Goal: Book appointment/travel/reservation

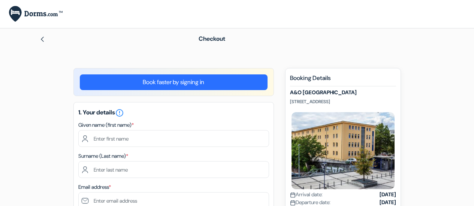
select select "256"
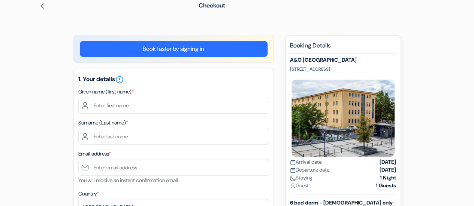
scroll to position [34, 0]
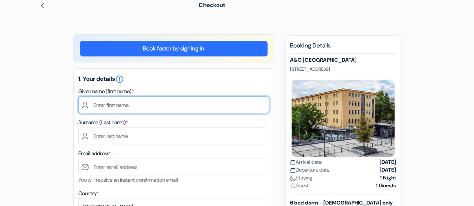
click at [232, 104] on input "text" at bounding box center [173, 105] width 191 height 17
type input "[PERSON_NAME]"
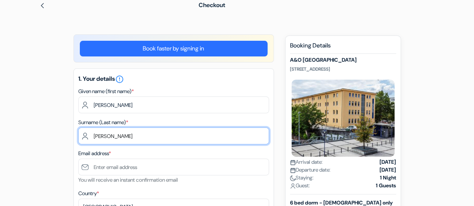
type input "[PERSON_NAME]"
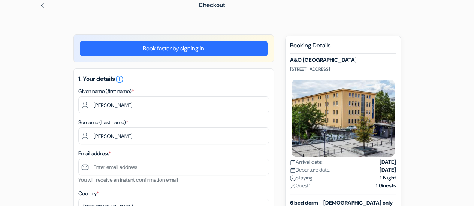
drag, startPoint x: 358, startPoint y: 58, endPoint x: 289, endPoint y: 59, distance: 69.3
copy h5 "A&O [GEOGRAPHIC_DATA]"
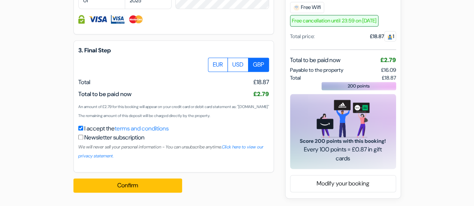
scroll to position [483, 0]
